Goal: Transaction & Acquisition: Purchase product/service

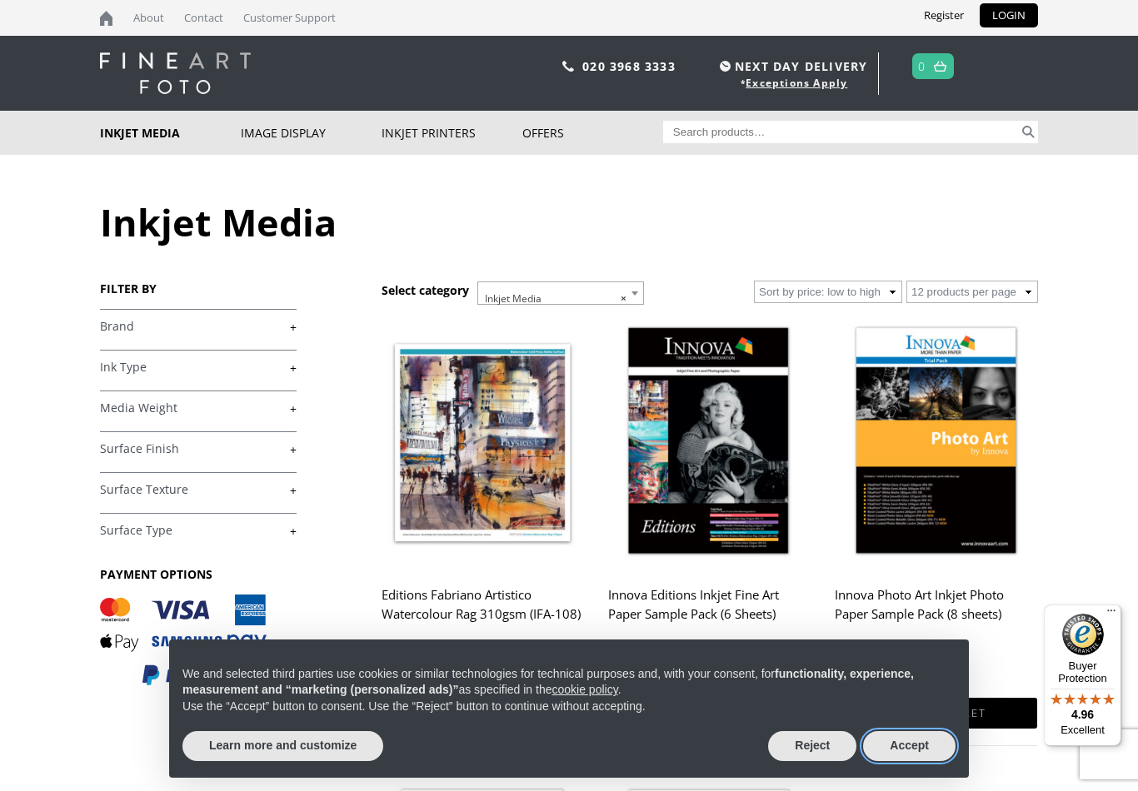
click at [916, 753] on button "Accept" at bounding box center [909, 746] width 92 height 30
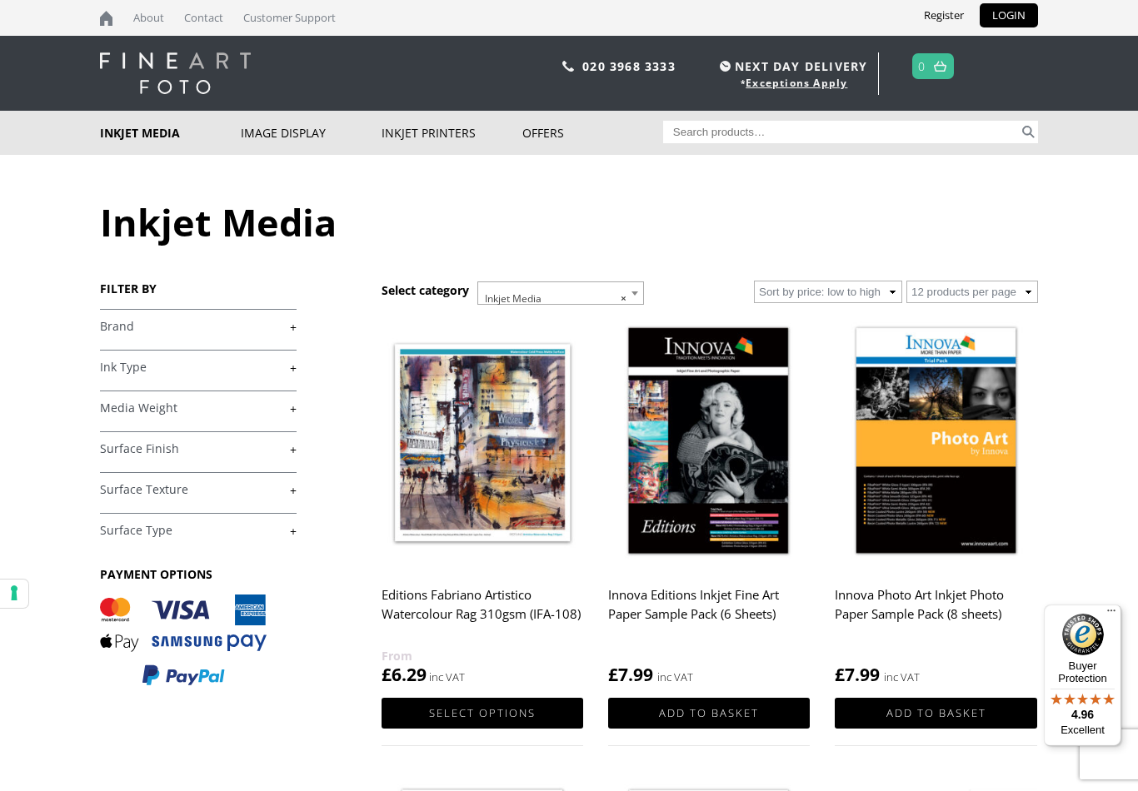
click at [277, 331] on link "+" at bounding box center [198, 327] width 197 height 16
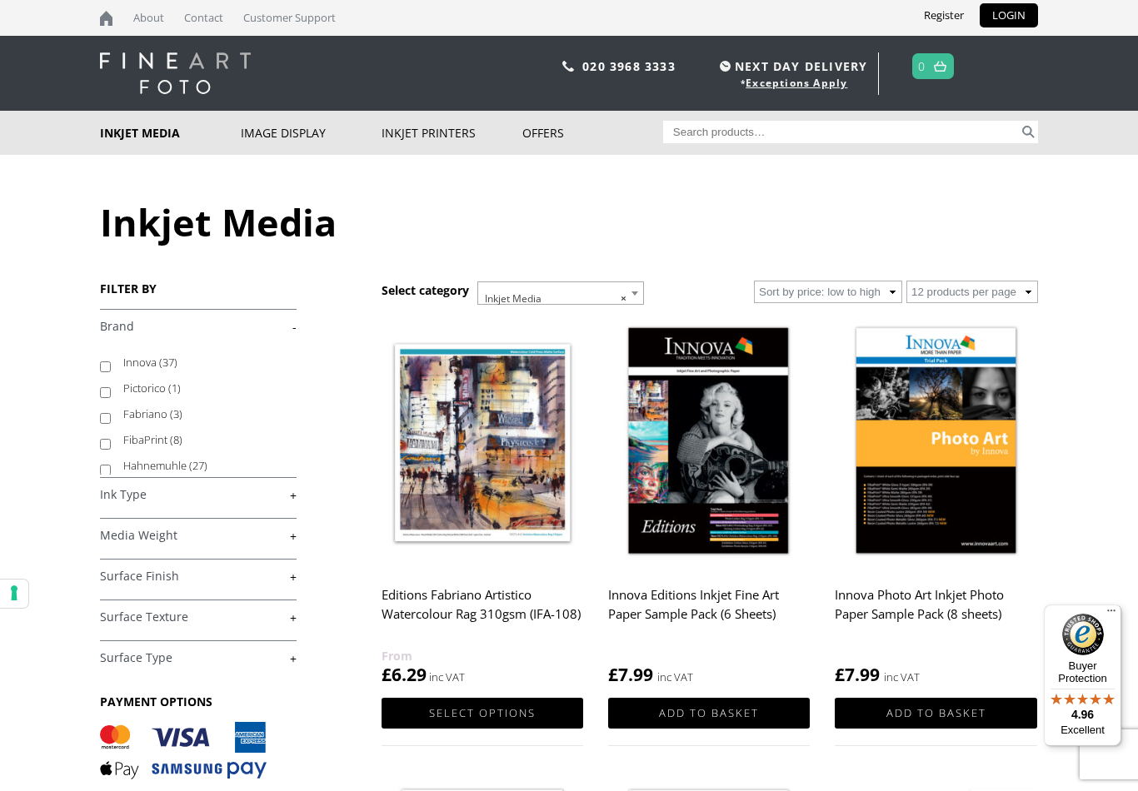
click at [292, 335] on link "-" at bounding box center [198, 327] width 197 height 16
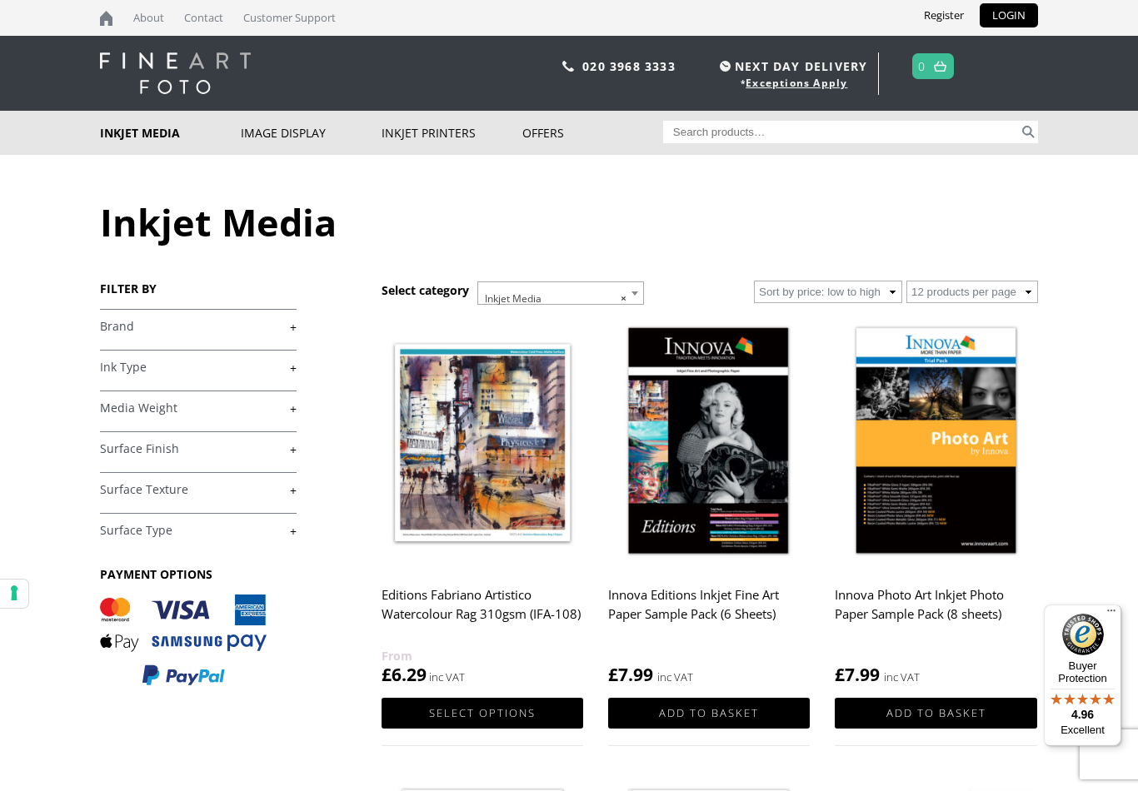
click at [273, 323] on link "+" at bounding box center [198, 327] width 197 height 16
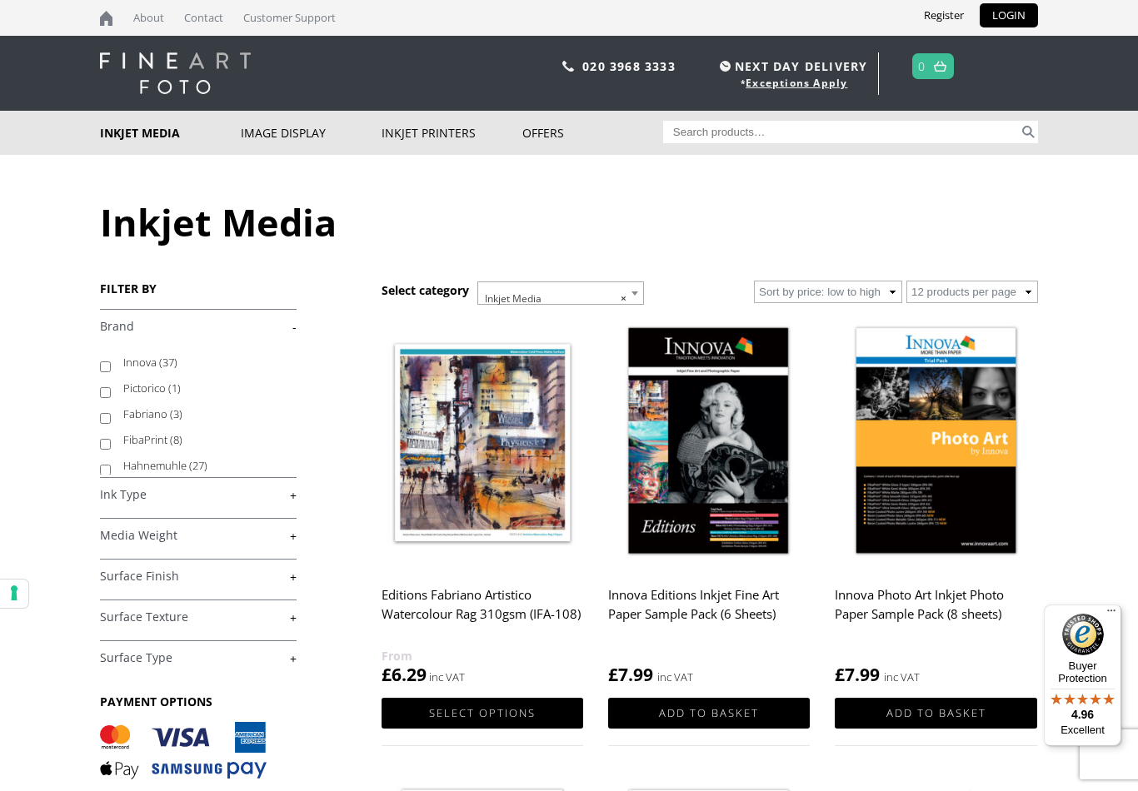
click at [185, 467] on label "Hahnemuhle (27)" at bounding box center [201, 466] width 157 height 26
click at [111, 467] on input "Hahnemuhle (27)" at bounding box center [105, 470] width 11 height 11
checkbox input "true"
click at [295, 322] on link "-" at bounding box center [198, 327] width 197 height 16
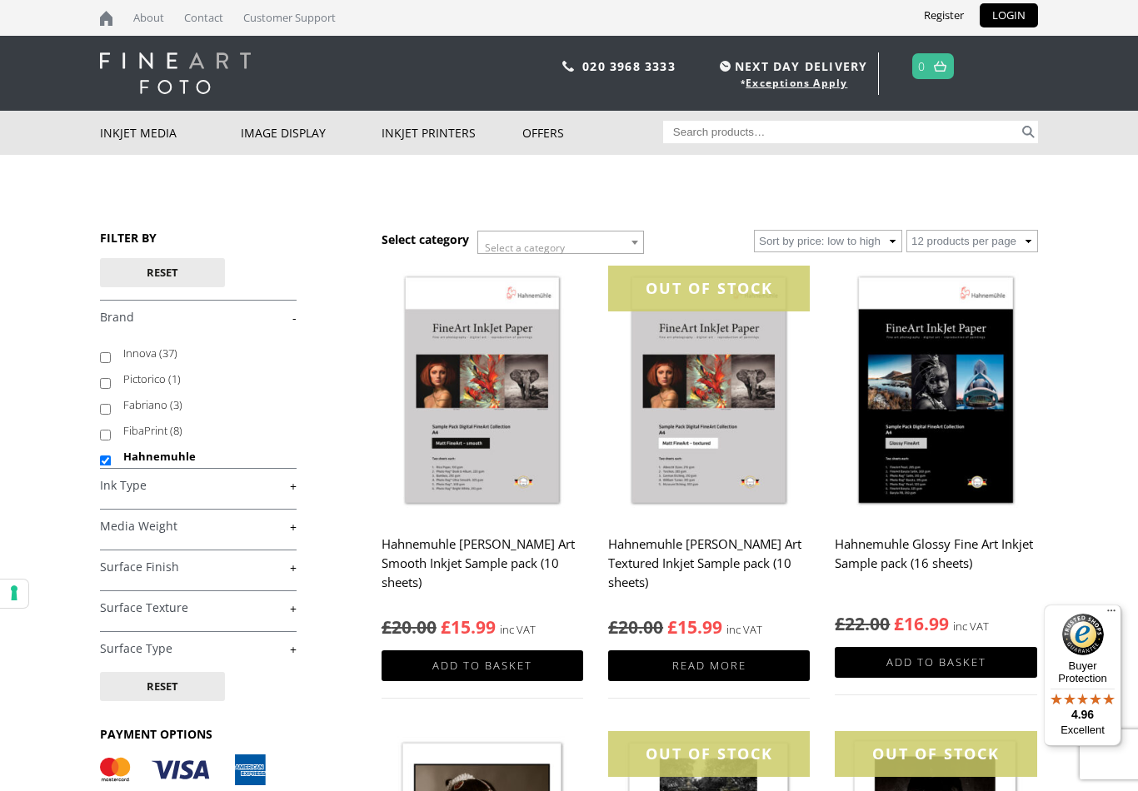
click at [301, 317] on div "FILTER BY Reset £ 0.00 - £ 25.00 (3) £ 25.00 - £ 74.99 (19) £" at bounding box center [241, 547] width 282 height 634
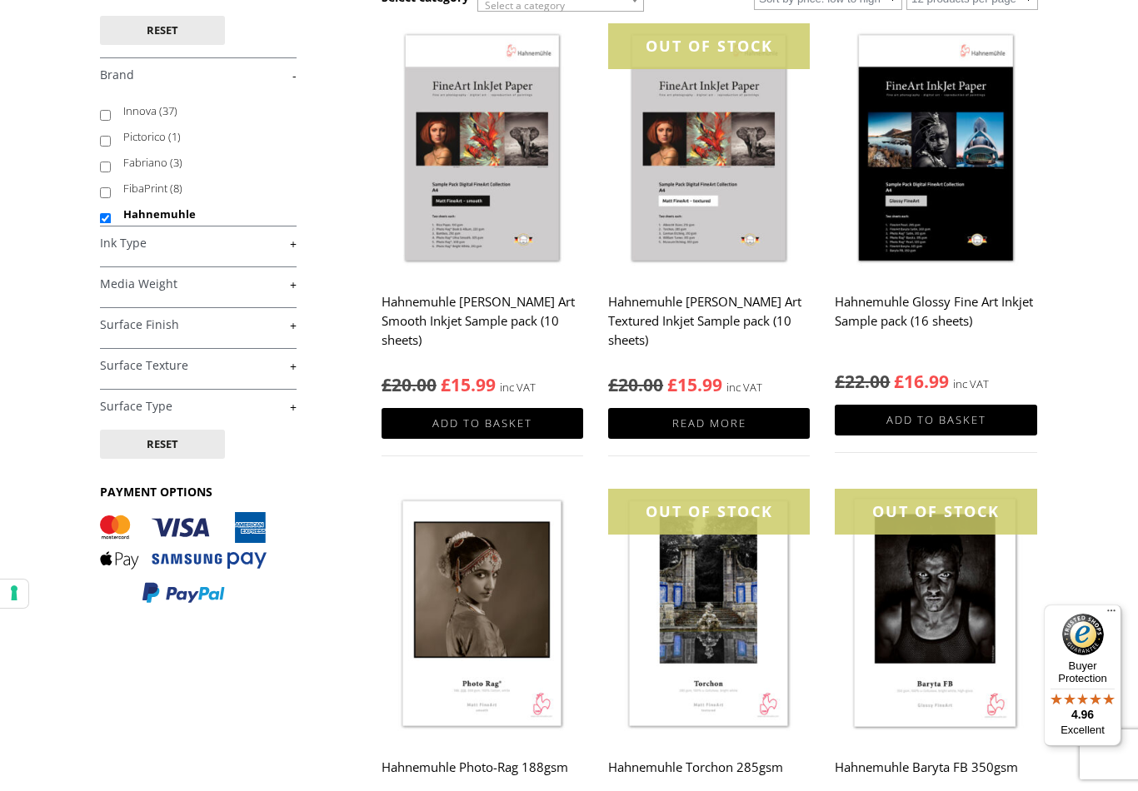
scroll to position [240, 0]
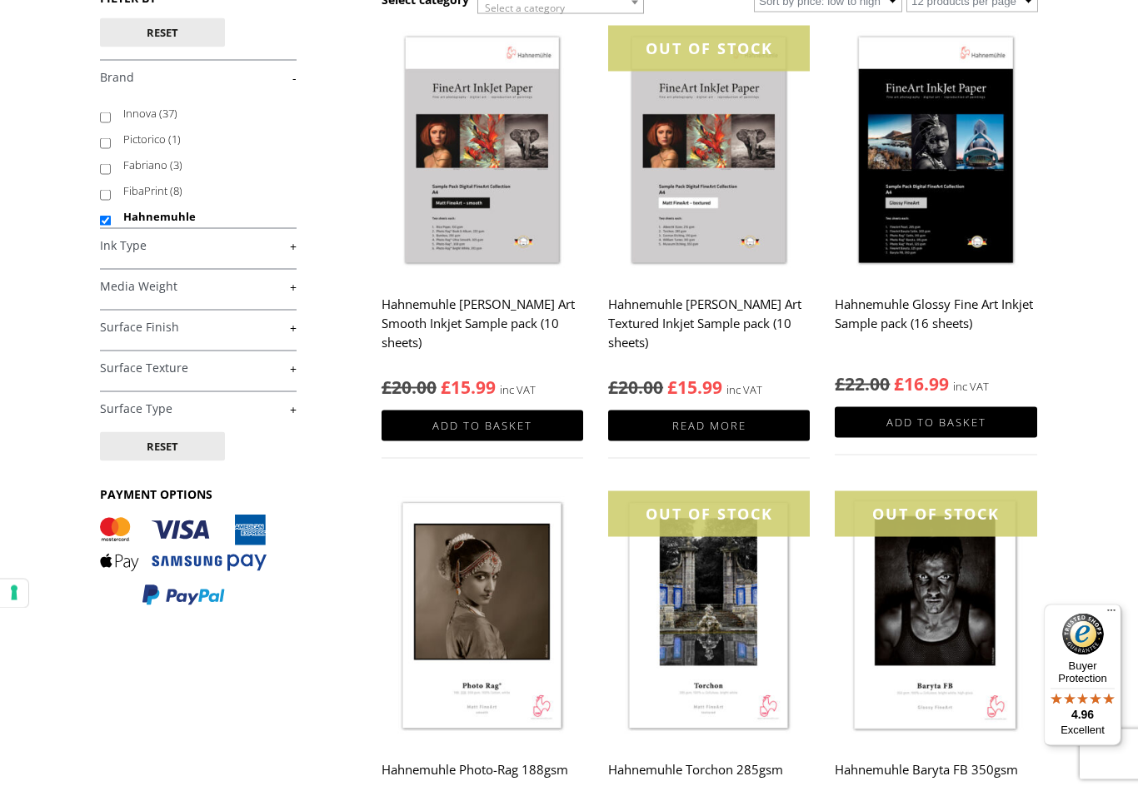
click at [257, 376] on link "+" at bounding box center [198, 369] width 197 height 16
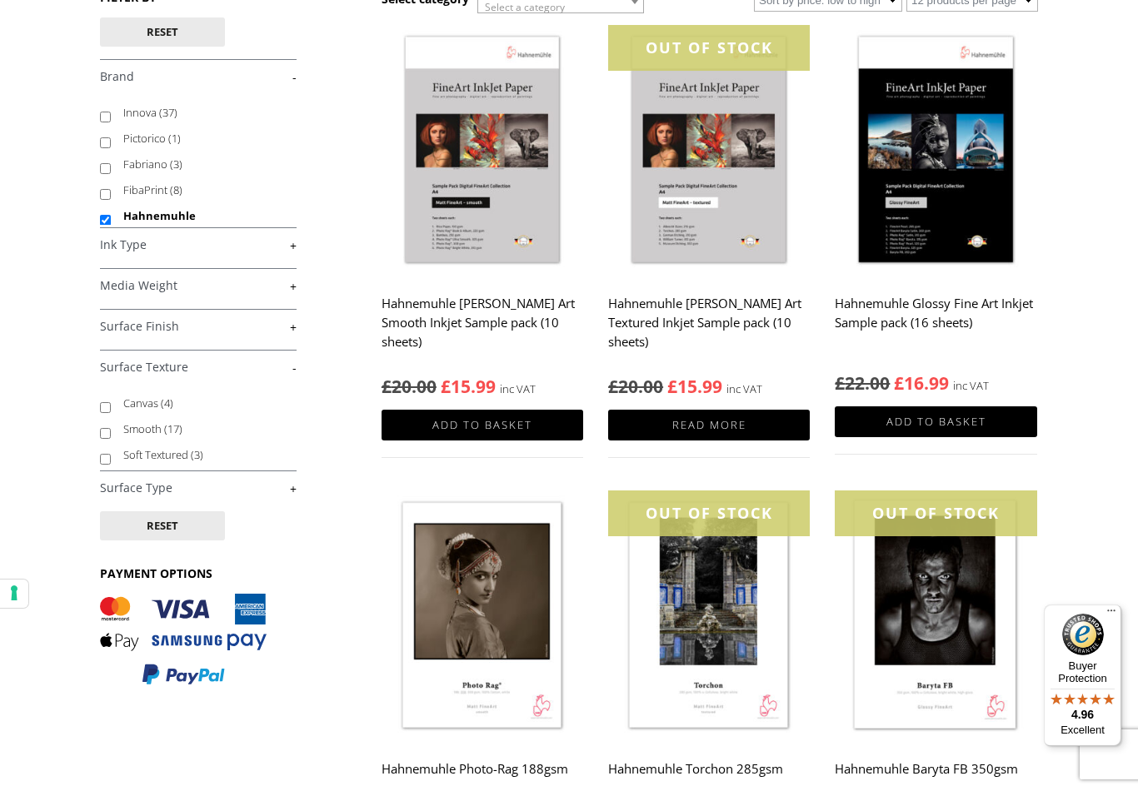
click at [289, 331] on link "+" at bounding box center [198, 327] width 197 height 16
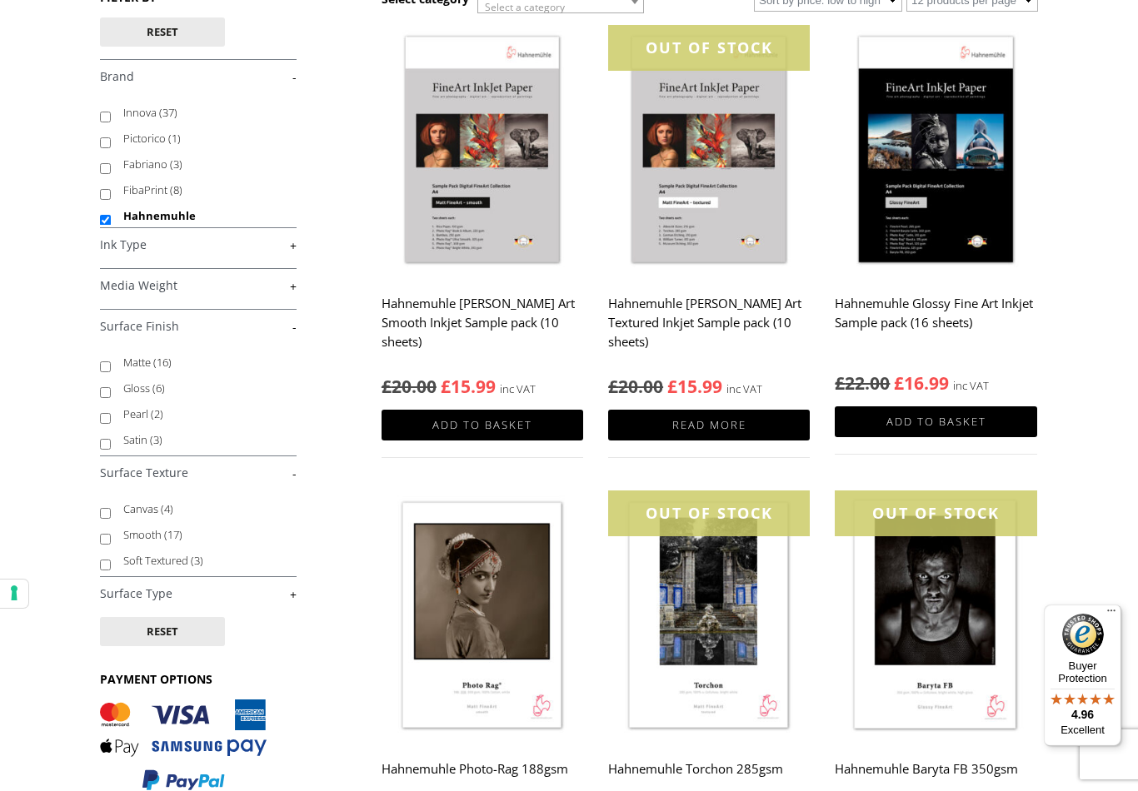
click at [300, 325] on div "FILTER BY Reset £ 0.00 - £ 25.00 (3) £ 25.00 - £ 74.99 (19) £" at bounding box center [241, 399] width 282 height 820
click at [301, 325] on div "FILTER BY Reset £ 0.00 - £ 25.00 (3) £ 25.00 - £ 74.99 (19) £" at bounding box center [241, 399] width 282 height 820
click at [292, 481] on link "-" at bounding box center [198, 474] width 197 height 16
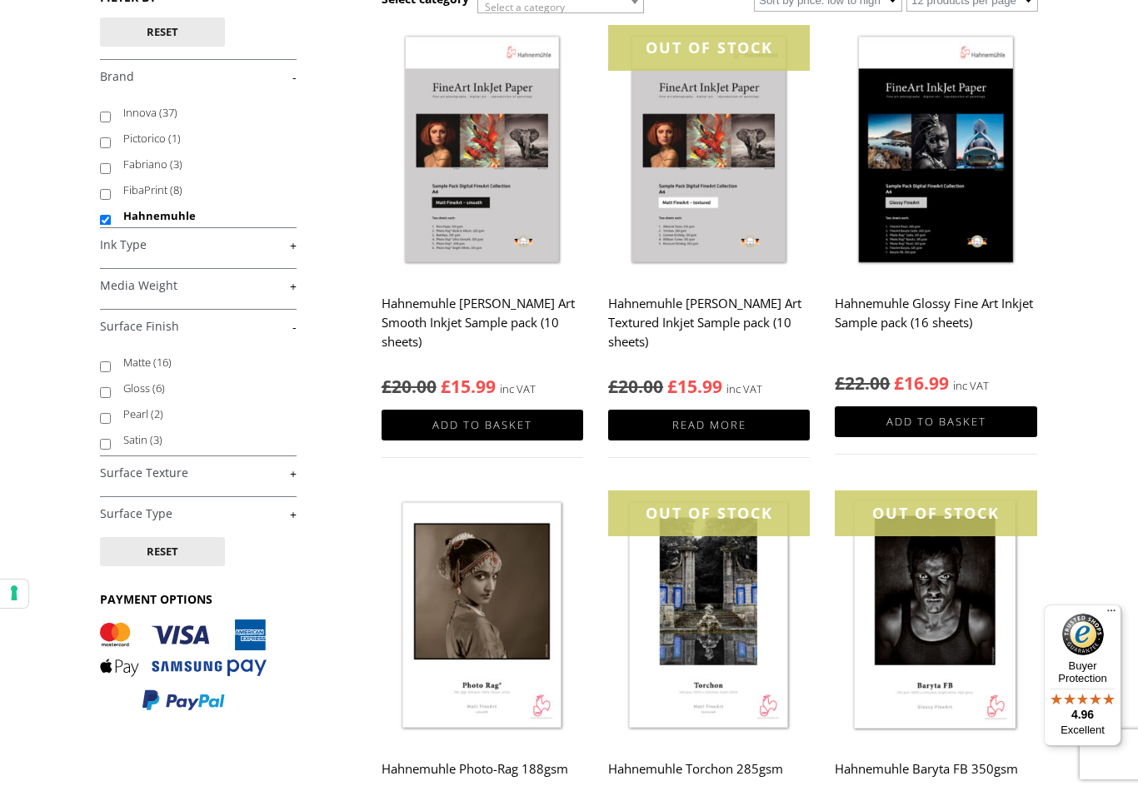
click at [298, 315] on div "FILTER BY Reset £ 0.00 - £ 25.00 (3) £ 25.00 - £ 74.99 (19) £" at bounding box center [241, 359] width 282 height 740
click at [300, 327] on div "FILTER BY Reset £ 0.00 - £ 25.00 (3) £ 25.00 - £ 74.99 (19) £" at bounding box center [241, 359] width 282 height 740
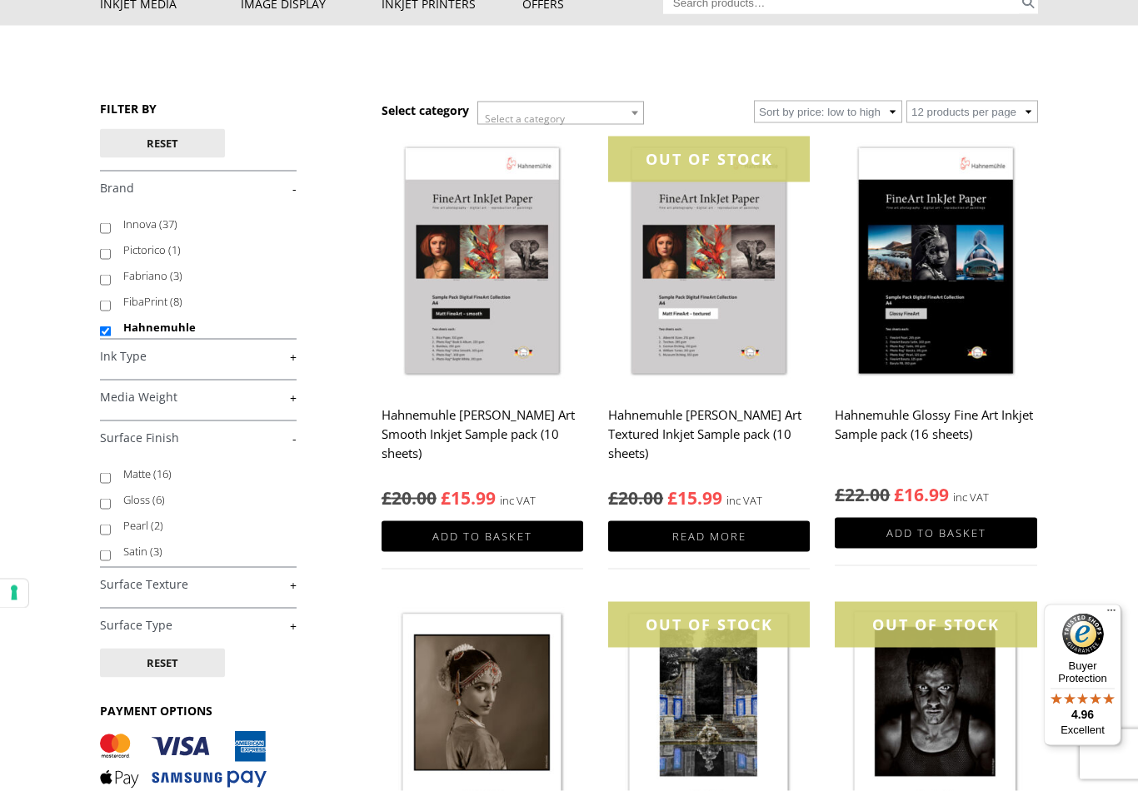
scroll to position [125, 0]
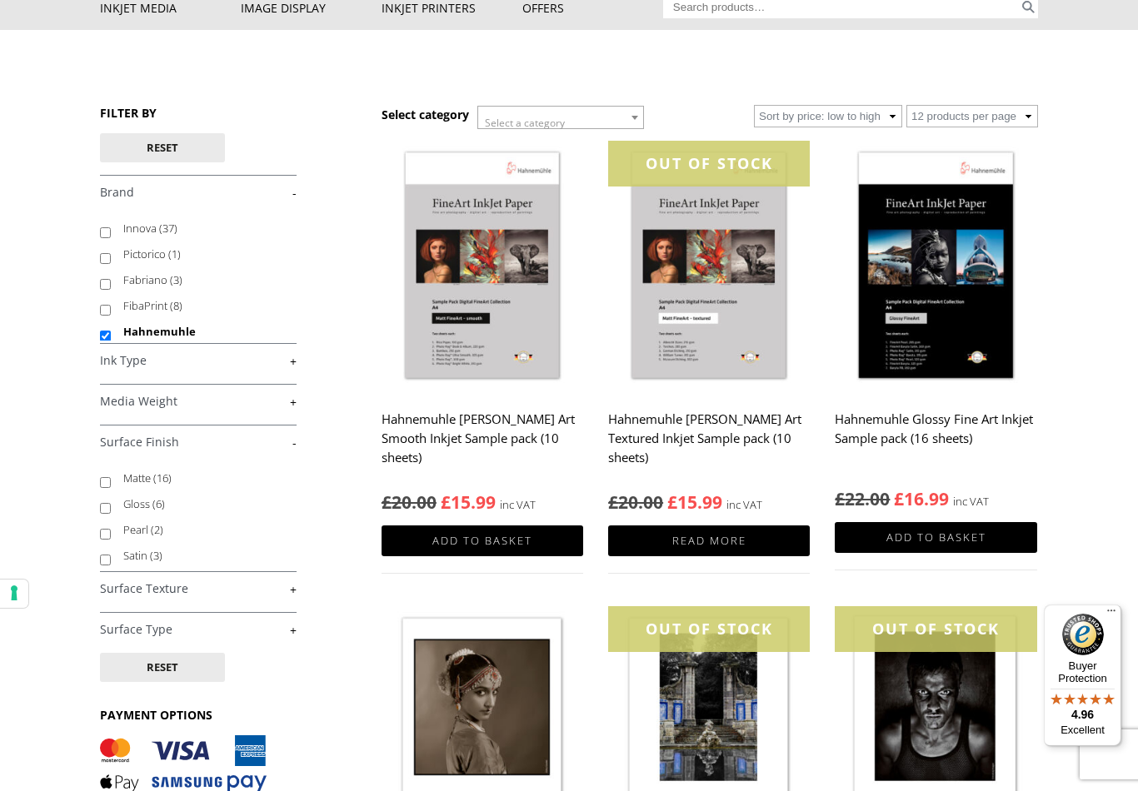
click at [954, 275] on img at bounding box center [936, 267] width 202 height 252
click at [975, 257] on img at bounding box center [936, 267] width 202 height 252
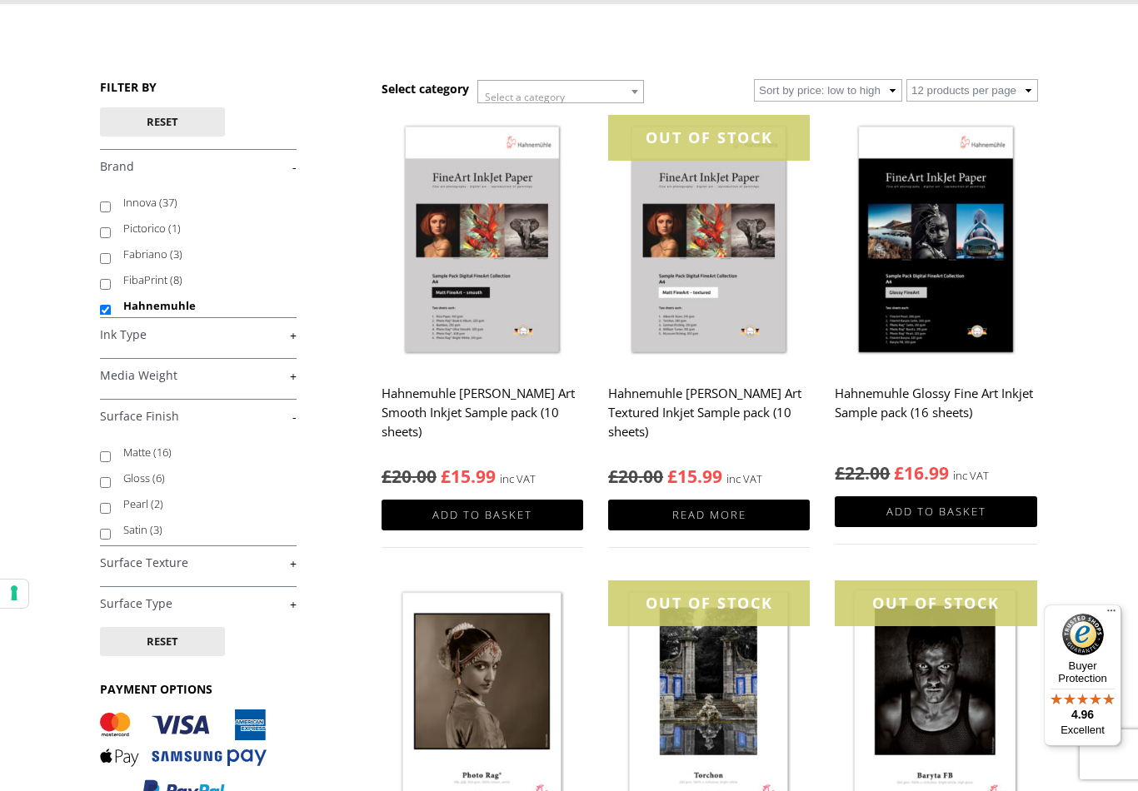
click at [938, 292] on img at bounding box center [936, 241] width 202 height 252
click at [726, 287] on img at bounding box center [709, 241] width 202 height 252
click at [740, 514] on link "Read more" at bounding box center [709, 515] width 202 height 31
click at [734, 507] on link "Read more" at bounding box center [709, 515] width 202 height 31
click at [727, 262] on img at bounding box center [709, 241] width 202 height 252
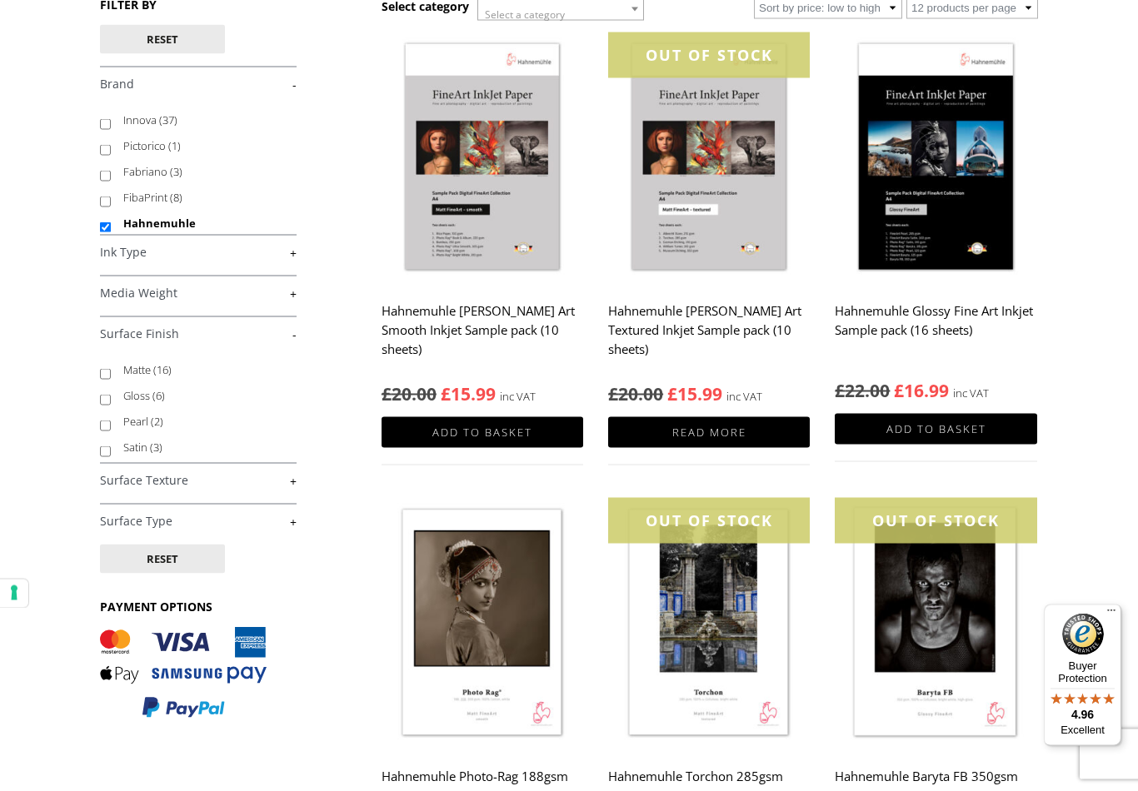
scroll to position [225, 0]
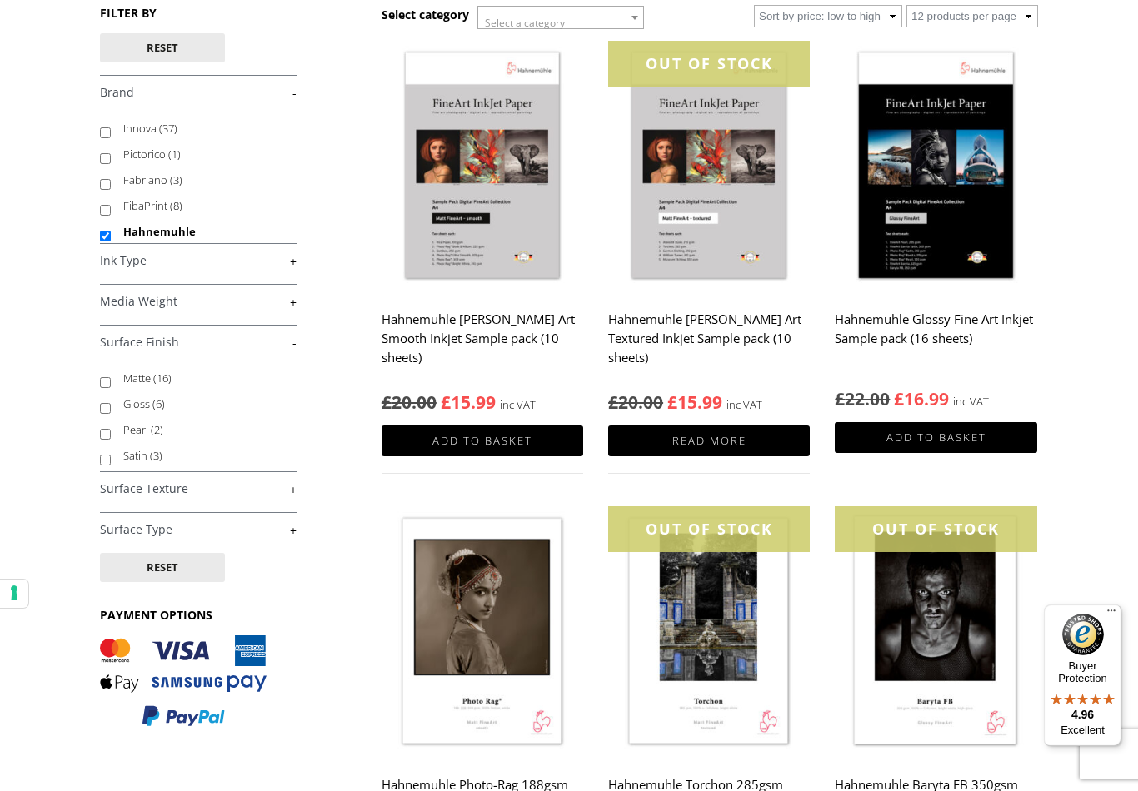
click at [499, 200] on img at bounding box center [483, 167] width 202 height 252
click at [497, 439] on link "Add to basket" at bounding box center [483, 441] width 202 height 31
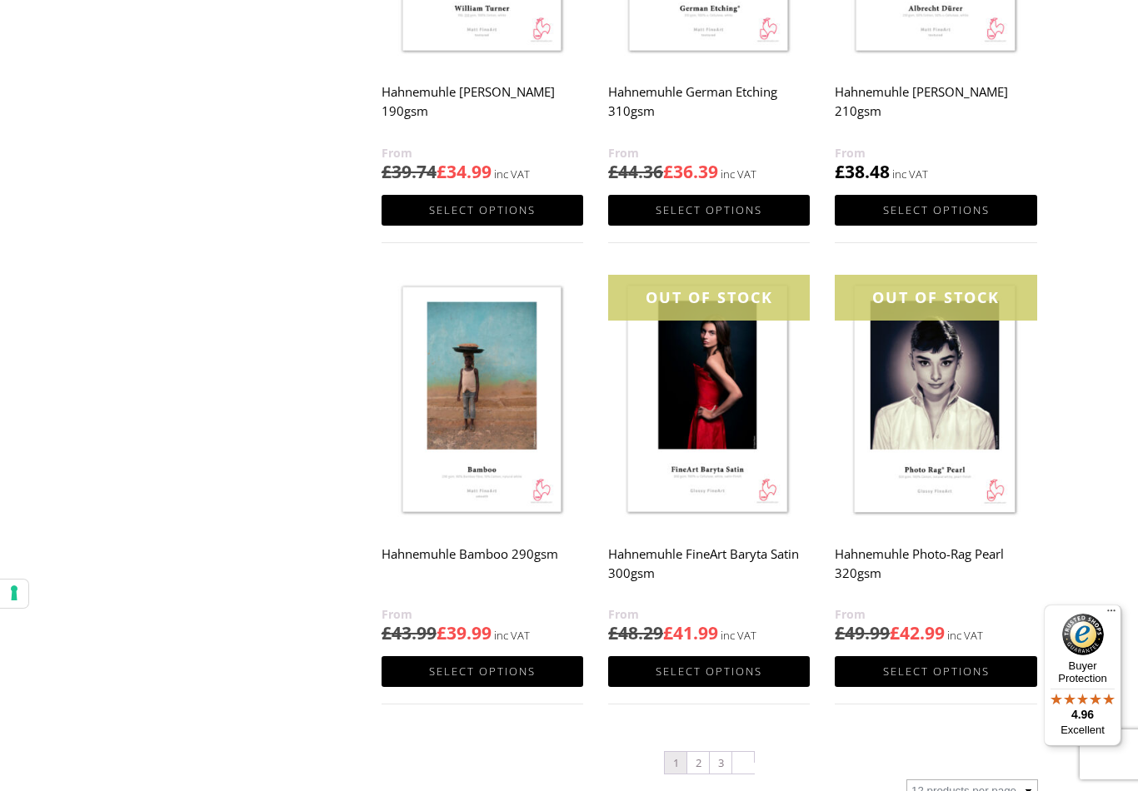
scroll to position [1379, 0]
click at [484, 392] on img at bounding box center [483, 402] width 202 height 252
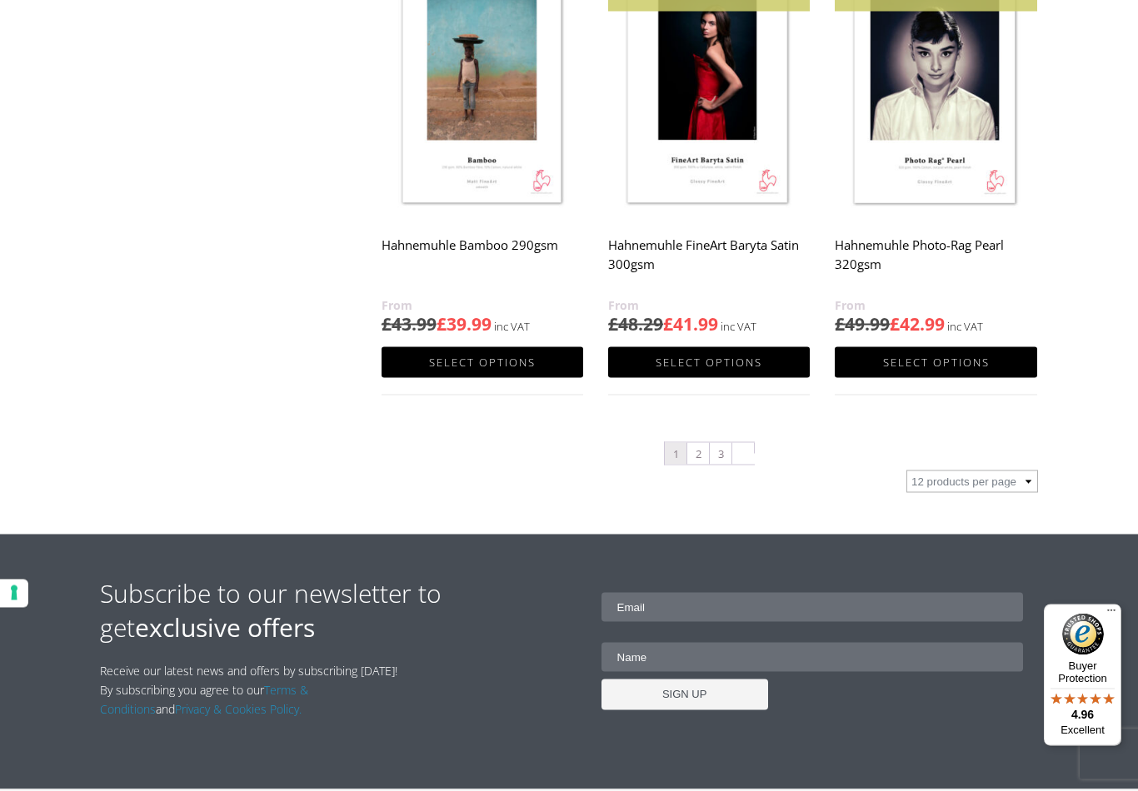
scroll to position [1646, 0]
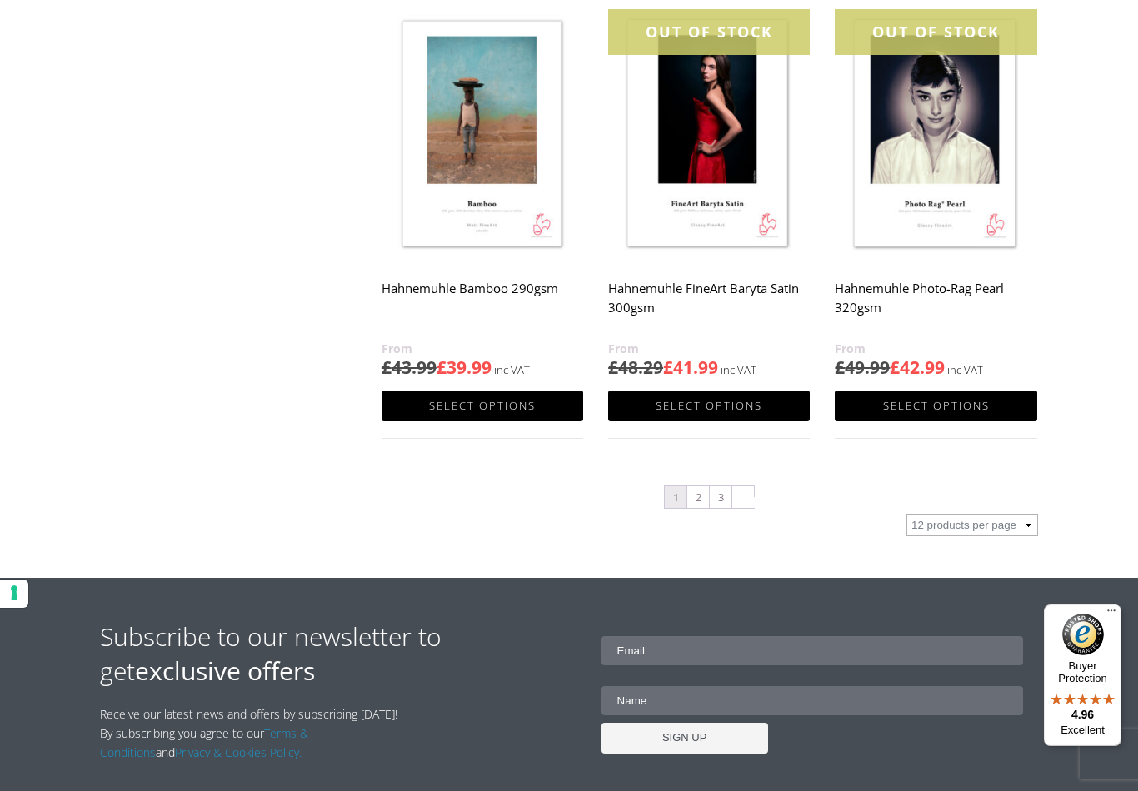
click at [710, 491] on link "3" at bounding box center [721, 497] width 22 height 22
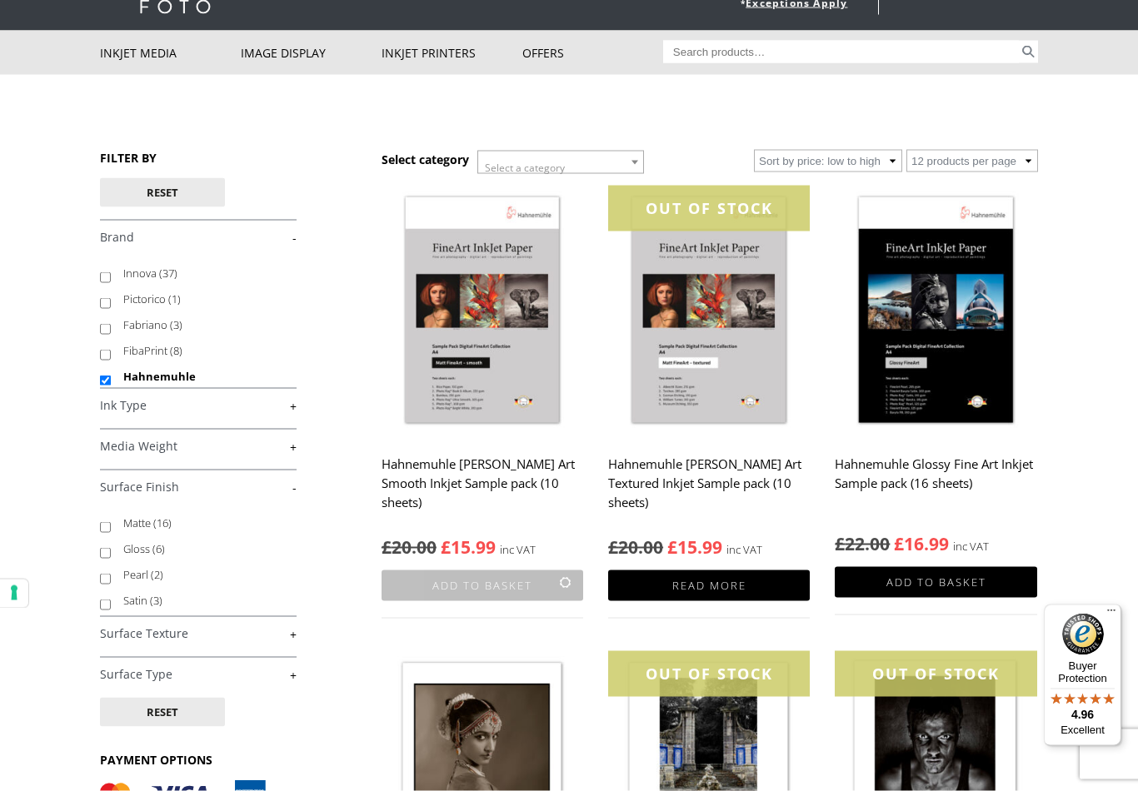
scroll to position [0, 0]
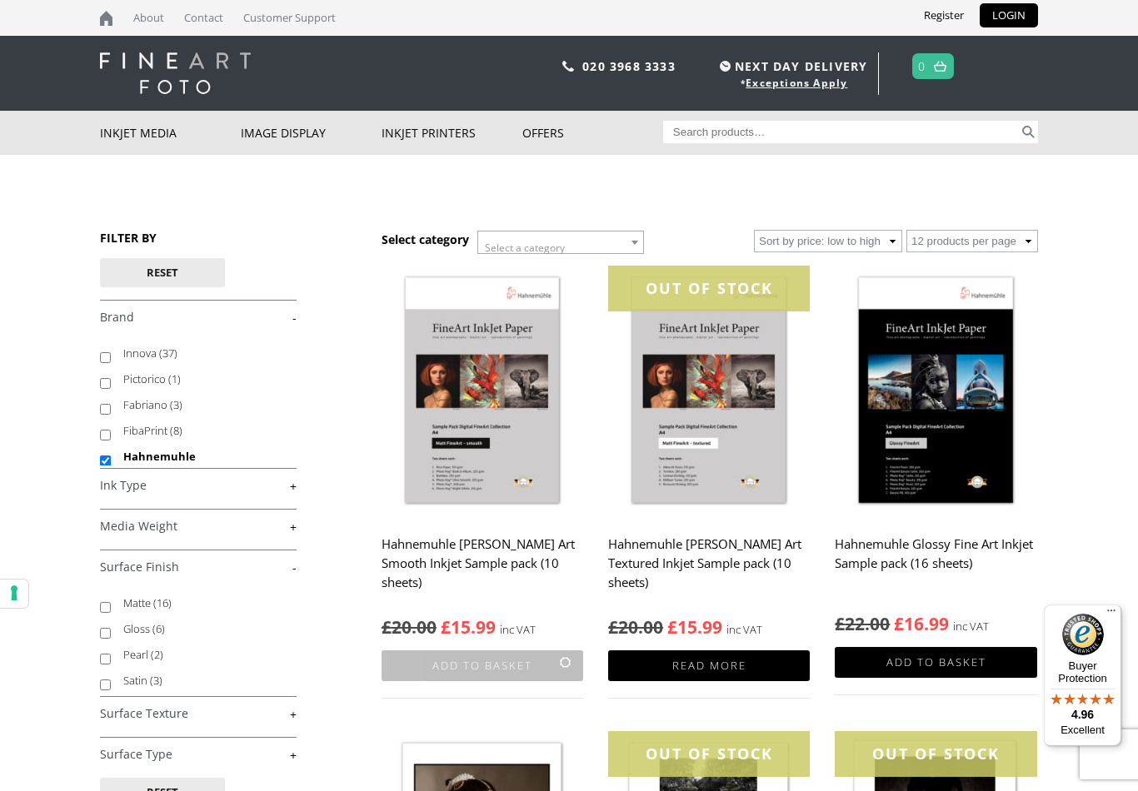
click at [299, 309] on div "FILTER BY Reset £ 0.00 - £ 25.00 (3) £ 25.00 - £ 74.99 (19) £" at bounding box center [241, 600] width 282 height 740
click at [295, 317] on link "-" at bounding box center [198, 318] width 197 height 16
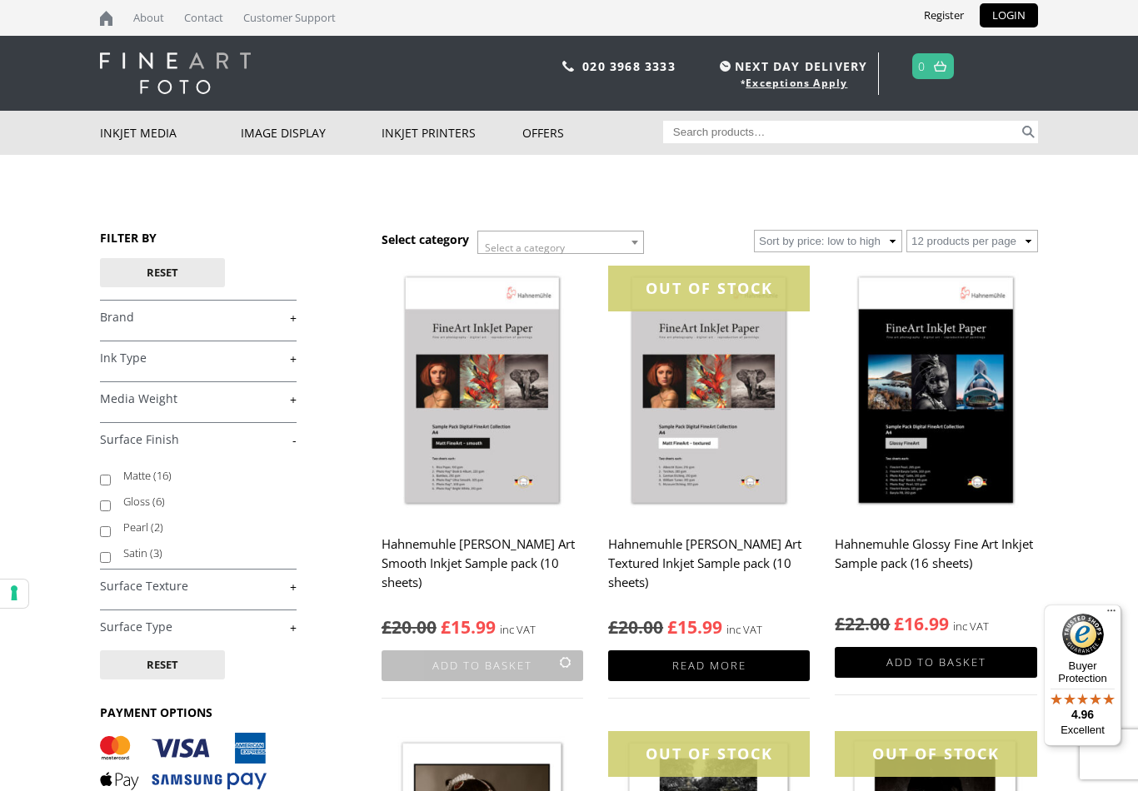
click at [297, 438] on div "FILTER BY Reset £ 0.00 - £ 25.00 (3) £ 25.00 - £ 74.99 (19) £" at bounding box center [241, 536] width 282 height 612
click at [294, 441] on link "-" at bounding box center [198, 440] width 197 height 16
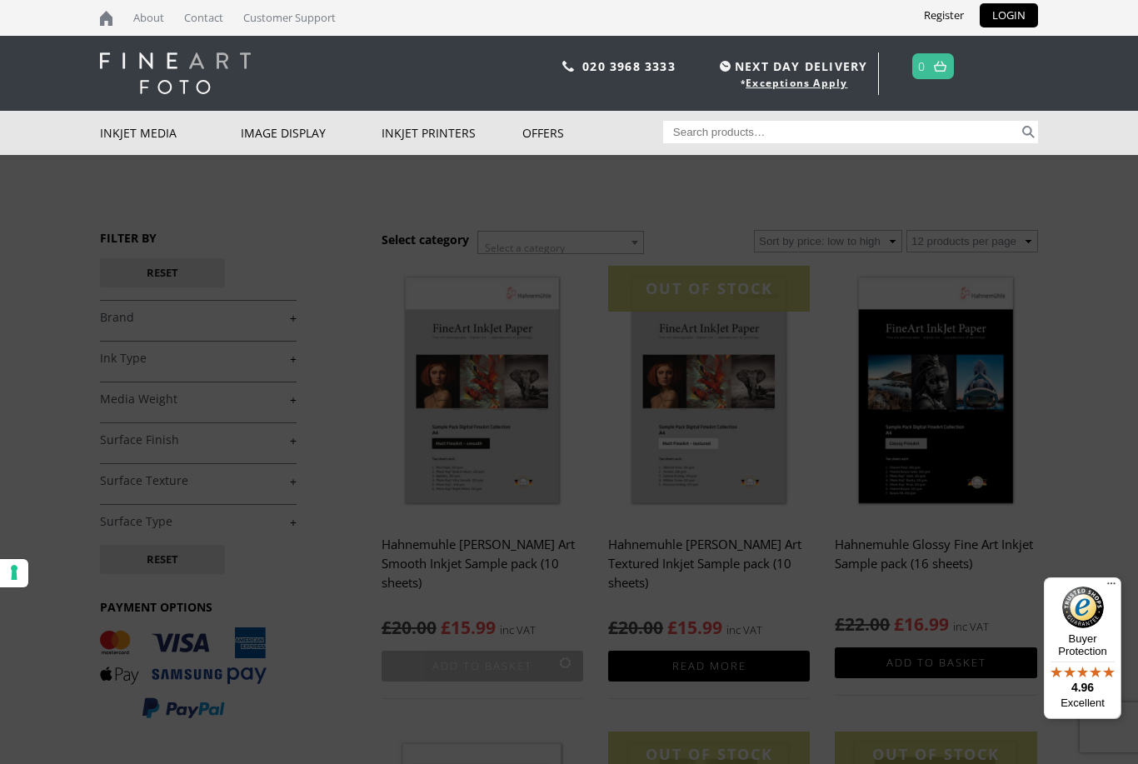
click at [0, 0] on div "Wide Format Printers Ink Cartridges Desktop Format Printers Accessories Scanners" at bounding box center [0, 0] width 0 height 0
click at [0, 0] on link "Desktop Format Printers" at bounding box center [0, 0] width 0 height 0
click at [484, 602] on div at bounding box center [569, 382] width 1138 height 764
click at [0, 0] on link "Clearance Offer" at bounding box center [0, 0] width 0 height 0
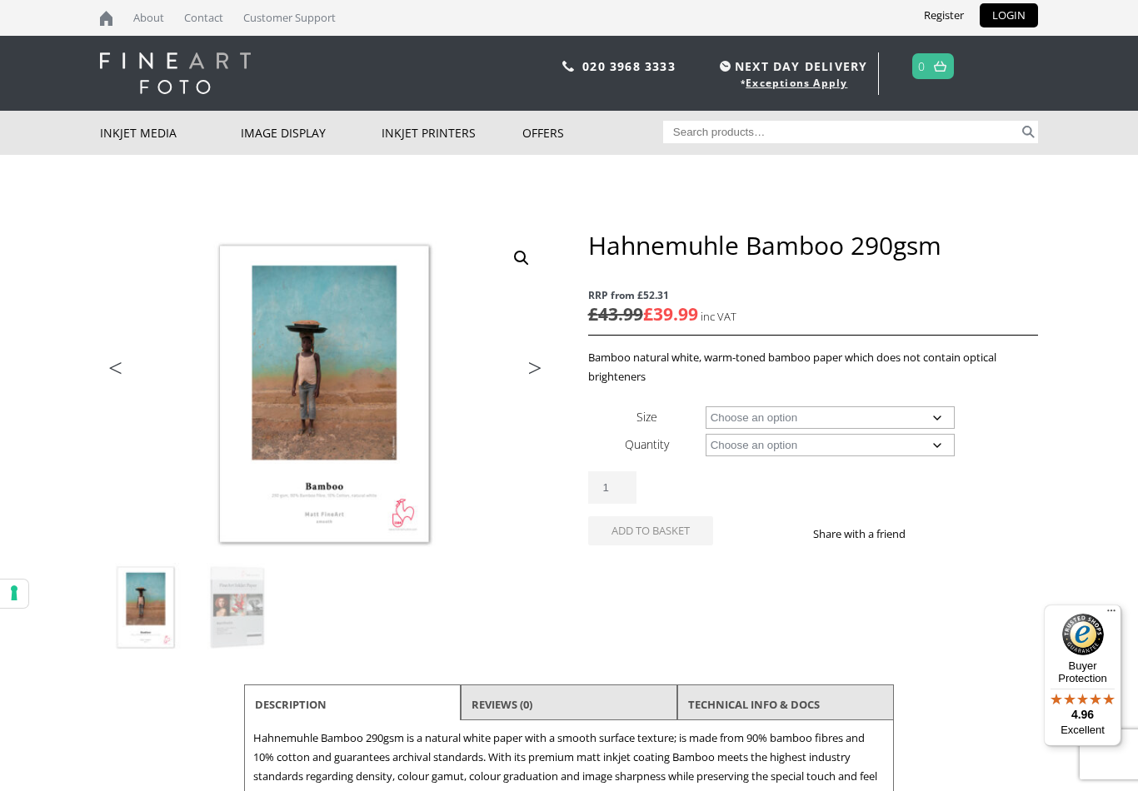
click at [884, 413] on select "Choose an option A4 Sheet A3 Sheet A3+ Sheet A2 Sheet 17" Wide Roll 24" Wide Ro…" at bounding box center [831, 418] width 250 height 22
select select "a3-sheet"
click at [835, 446] on select "Choose an option 25 Sheets" at bounding box center [831, 445] width 250 height 22
select select "25-sheets"
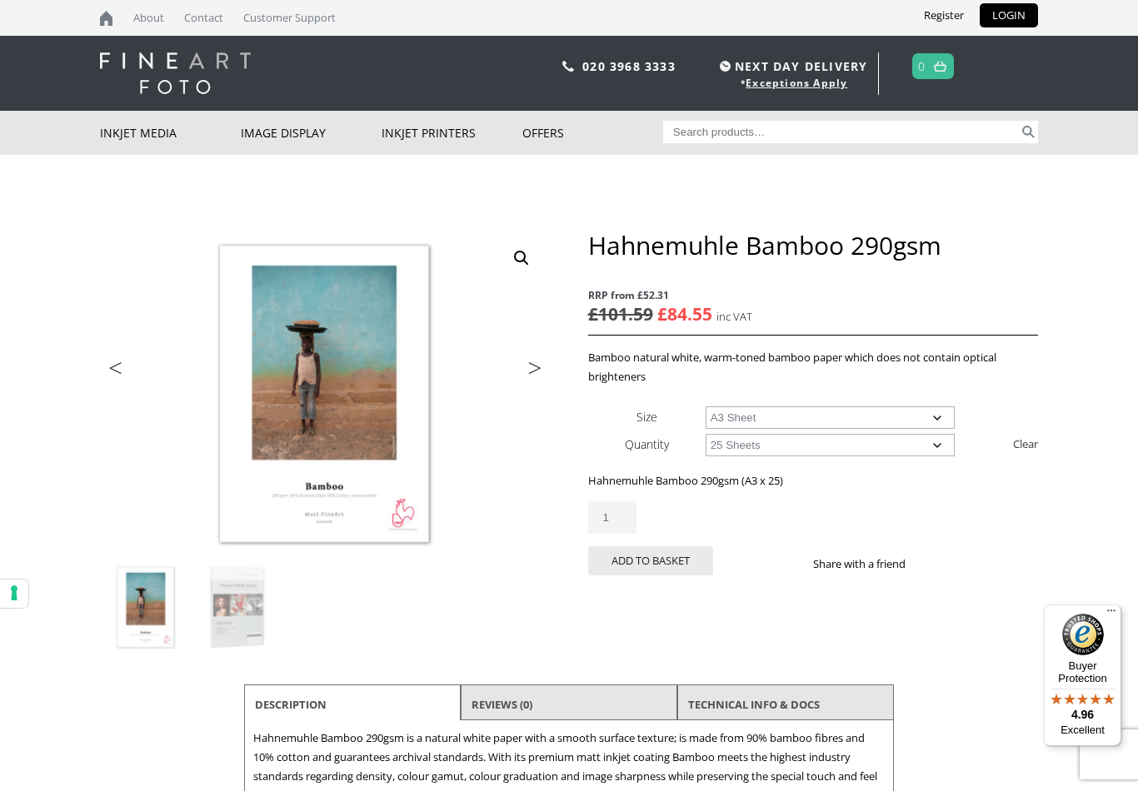
click at [829, 409] on select "Choose an option A4 Sheet A3 Sheet A3+ Sheet A2 Sheet" at bounding box center [831, 418] width 250 height 22
select select "a4-sheet"
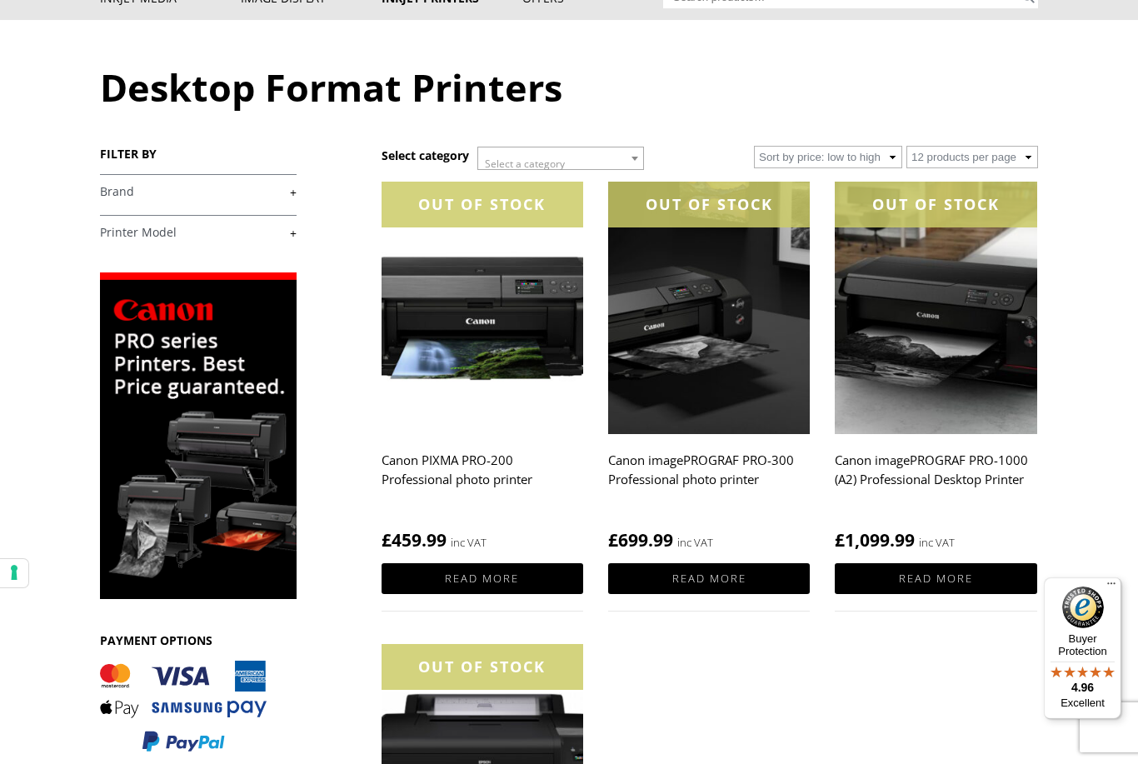
scroll to position [132, 0]
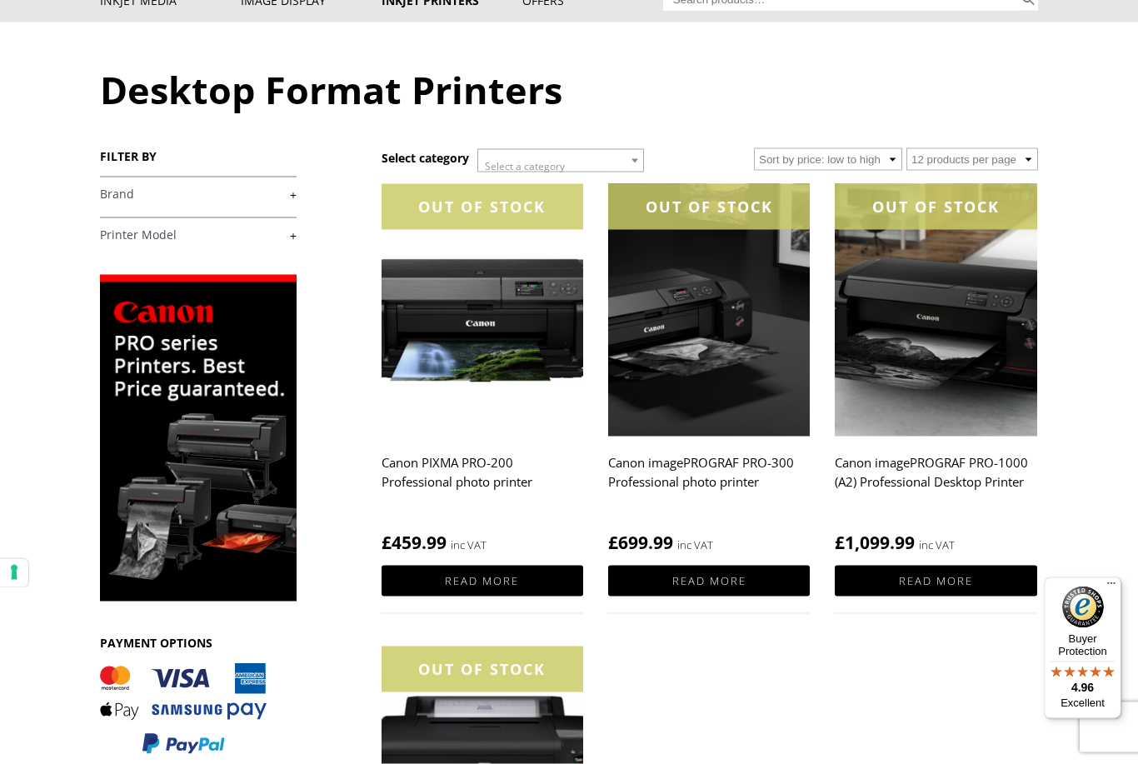
click at [496, 327] on img at bounding box center [483, 310] width 202 height 252
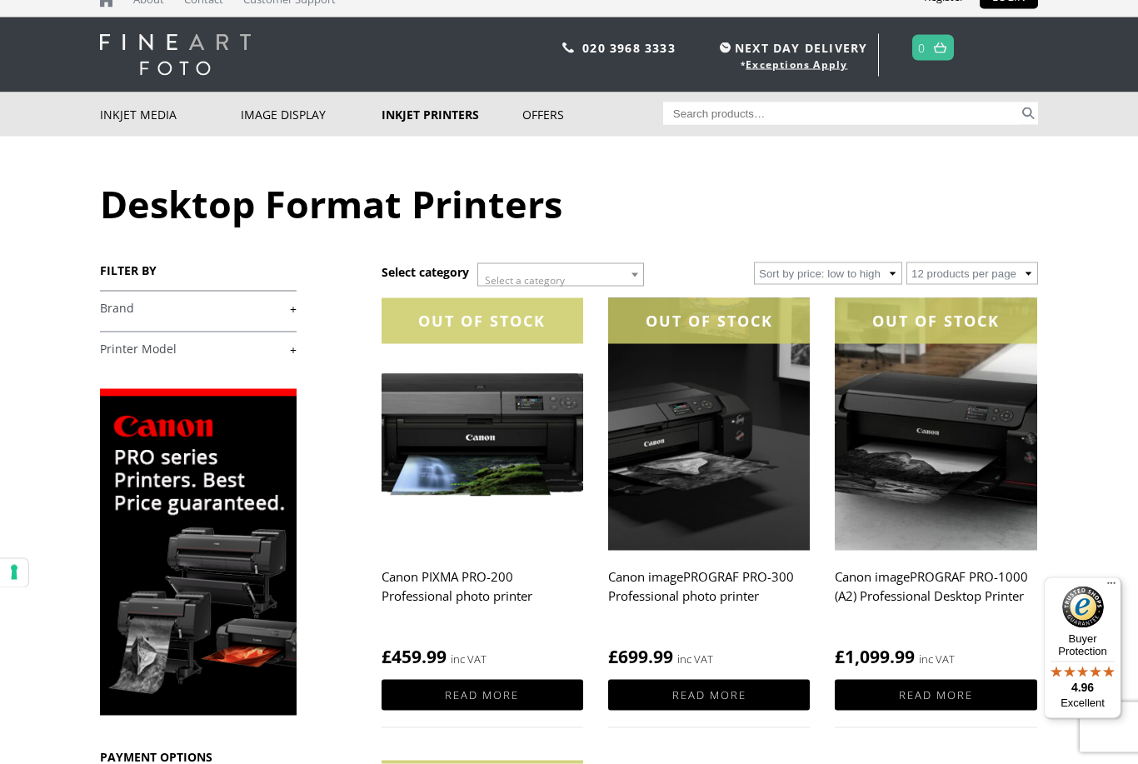
scroll to position [0, 0]
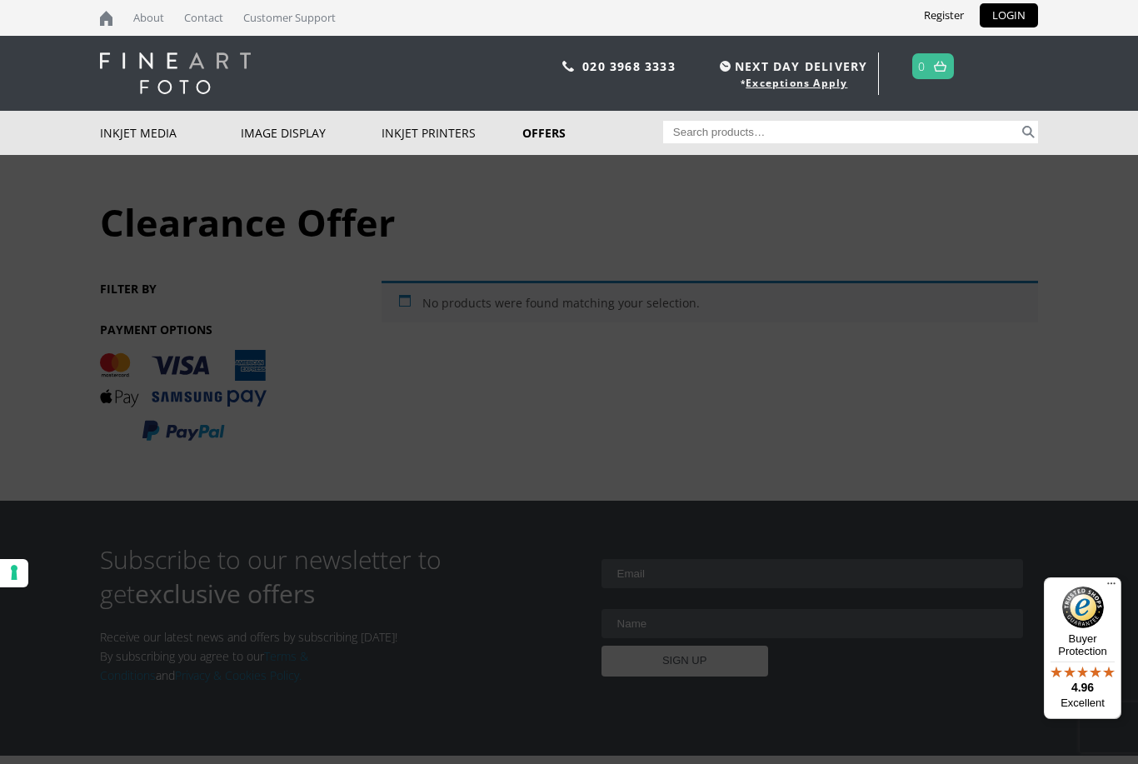
click at [0, 0] on link "Special Offer" at bounding box center [0, 0] width 0 height 0
